Goal: Information Seeking & Learning: Learn about a topic

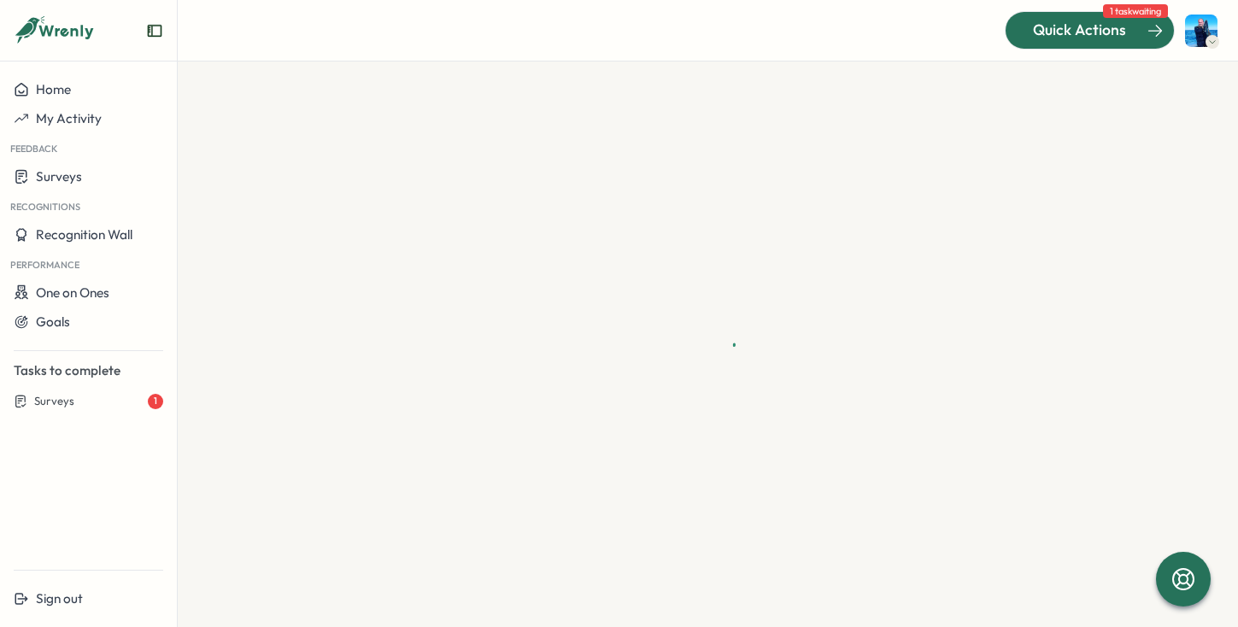
click at [1024, 31] on div "Quick Actions" at bounding box center [1079, 30] width 155 height 22
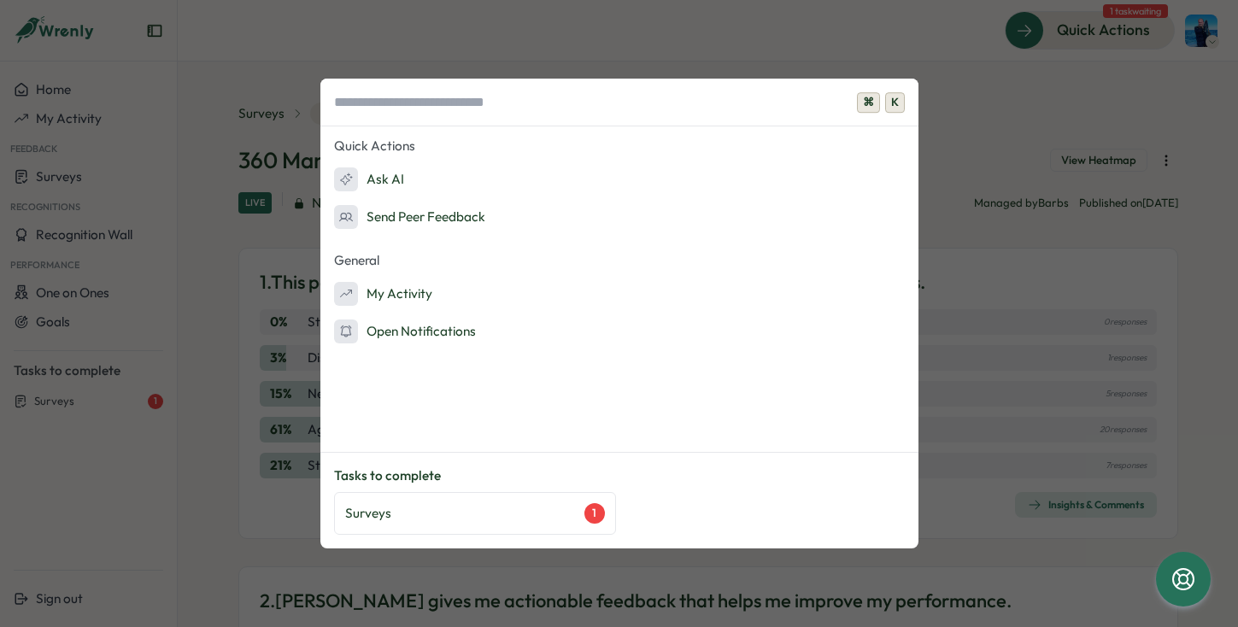
click at [142, 476] on div "⌘ K Quick Actions Ask AI Send Peer Feedback General My Activity Open Notificati…" at bounding box center [619, 313] width 1238 height 627
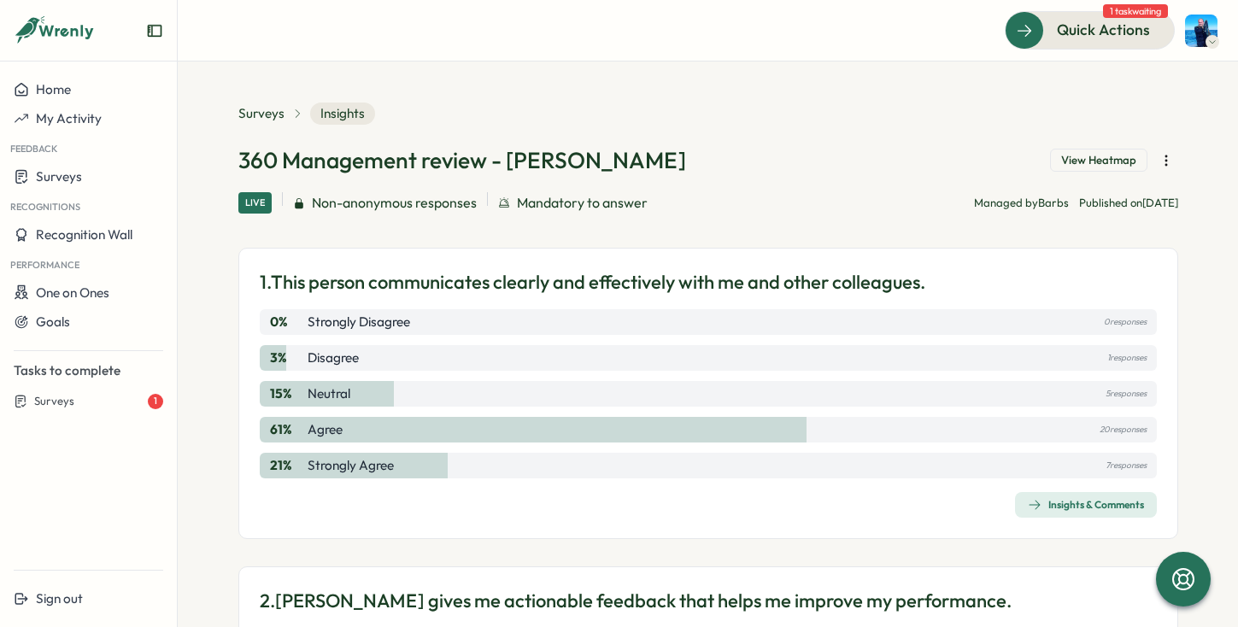
click at [1082, 519] on div "1. This person communicates clearly and effectively with me and other colleague…" at bounding box center [708, 393] width 940 height 291
click at [1055, 509] on div "Insights & Comments" at bounding box center [1086, 505] width 116 height 14
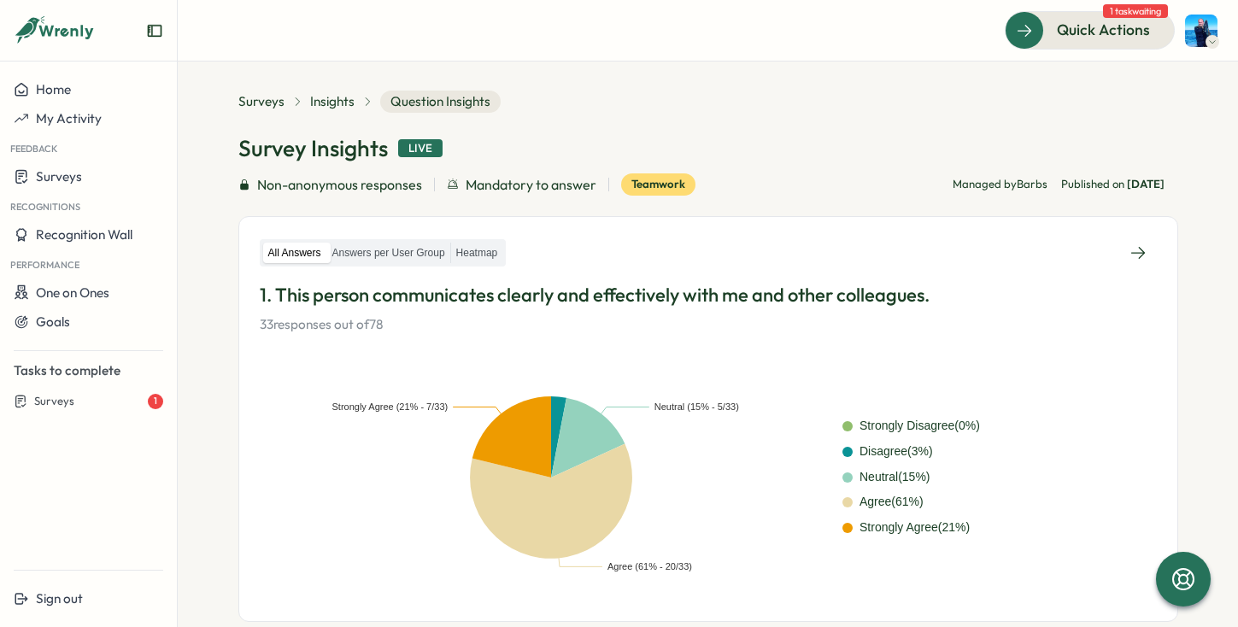
scroll to position [15, 0]
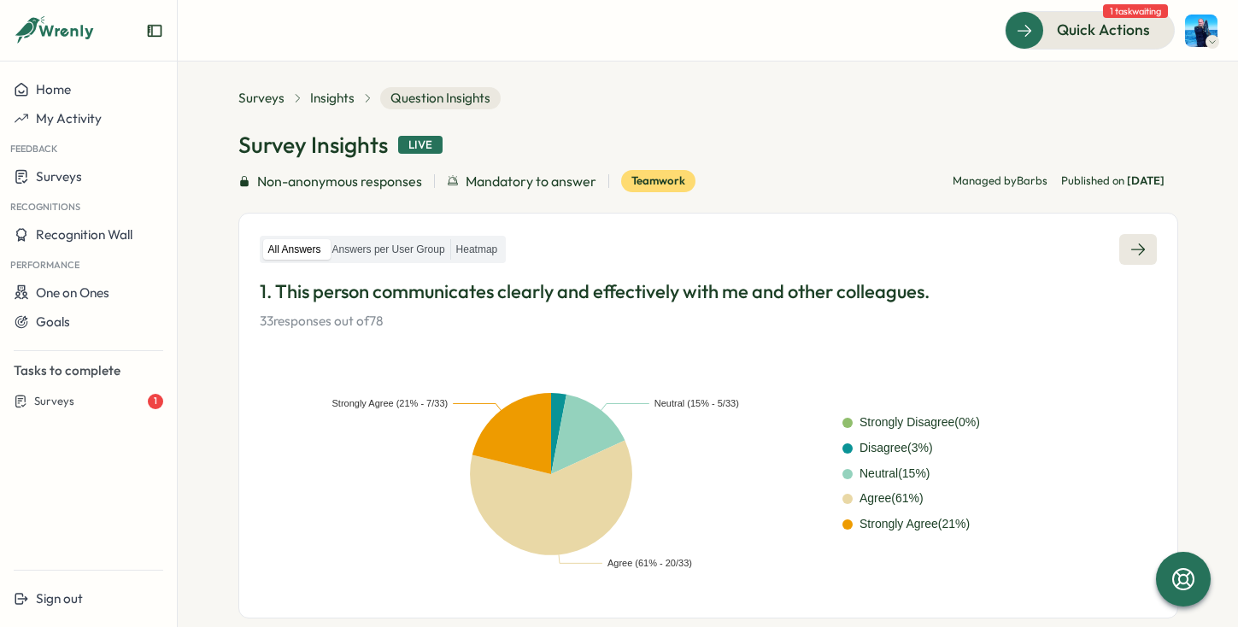
click at [1132, 247] on icon at bounding box center [1137, 249] width 17 height 17
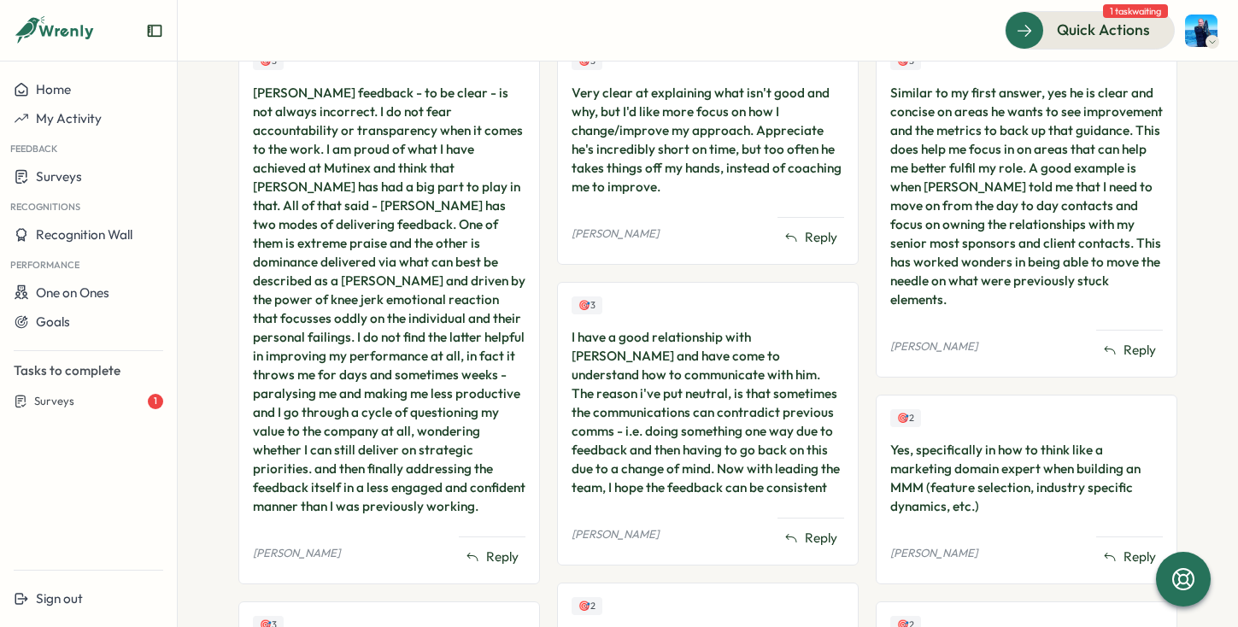
scroll to position [446, 0]
